Goal: Task Accomplishment & Management: Use online tool/utility

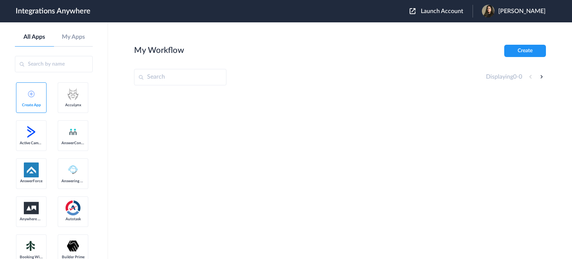
click at [428, 13] on span "Launch Account" at bounding box center [442, 11] width 42 height 6
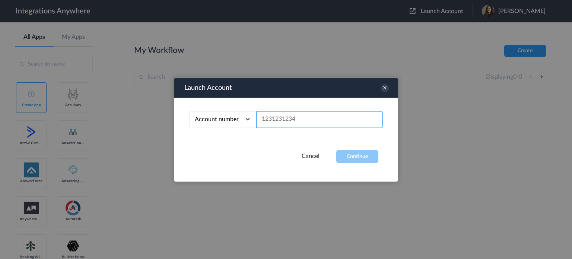
click at [293, 120] on input "text" at bounding box center [319, 119] width 127 height 17
paste input "[PERSON_NAME] Home Pros"
type input "[PERSON_NAME] Home Pros"
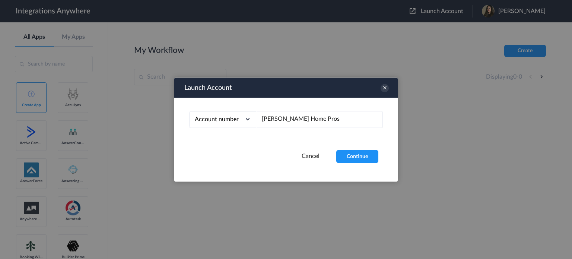
drag, startPoint x: 354, startPoint y: 156, endPoint x: 206, endPoint y: 107, distance: 155.2
click at [208, 112] on div "Launch Account Account number Account number Email address [PERSON_NAME] Home P…" at bounding box center [285, 129] width 223 height 104
drag, startPoint x: 322, startPoint y: 115, endPoint x: 221, endPoint y: 117, distance: 100.5
click at [221, 117] on div "Account number Account number Email address [PERSON_NAME] Home Pros" at bounding box center [286, 119] width 194 height 17
paste input "3364432813"
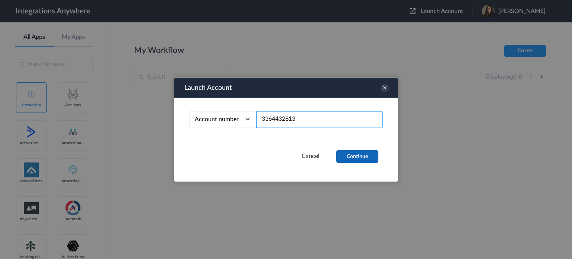
type input "3364432813"
click at [361, 159] on button "Continue" at bounding box center [357, 156] width 42 height 13
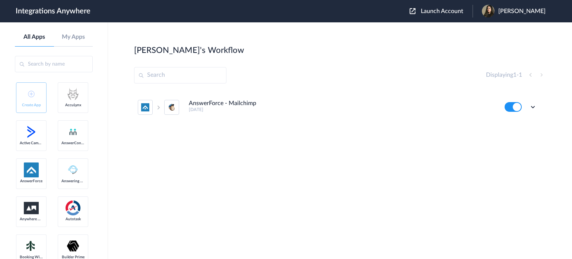
click at [246, 105] on h4 "AnswerForce - Mailchimp" at bounding box center [222, 103] width 67 height 7
click at [49, 65] on input "text" at bounding box center [54, 64] width 78 height 16
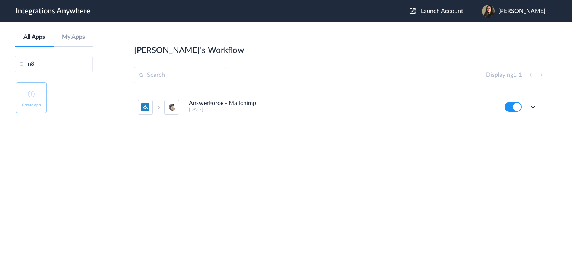
type input "n"
drag, startPoint x: 66, startPoint y: 64, endPoint x: 0, endPoint y: 64, distance: 65.9
click at [0, 64] on aside "All Apps My Apps [GEOGRAPHIC_DATA] Create App" at bounding box center [54, 140] width 108 height 236
paste input "ESPO"
type input "ESPO"
